Goal: Find specific page/section: Find specific page/section

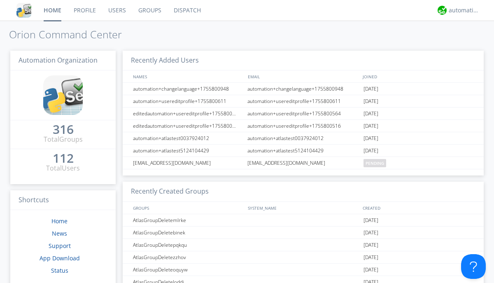
click at [149, 10] on link "Groups" at bounding box center [149, 10] width 35 height 21
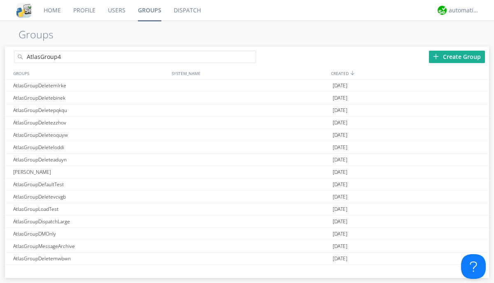
type input "AtlasGroup4"
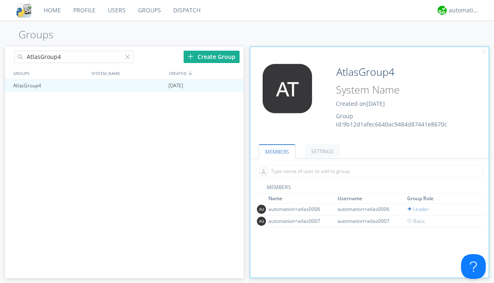
click at [321, 151] on link "SETTINGS" at bounding box center [321, 151] width 35 height 14
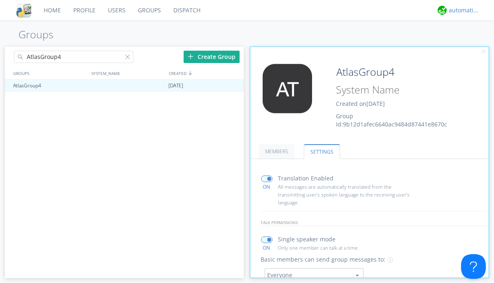
click at [461, 10] on div "automation+atlas" at bounding box center [463, 10] width 31 height 8
